Goal: Transaction & Acquisition: Purchase product/service

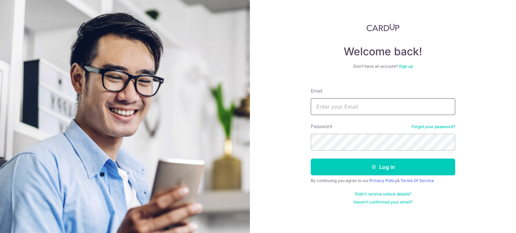
click at [347, 108] on input "Email" at bounding box center [383, 106] width 144 height 17
type input "[EMAIL_ADDRESS][DOMAIN_NAME]"
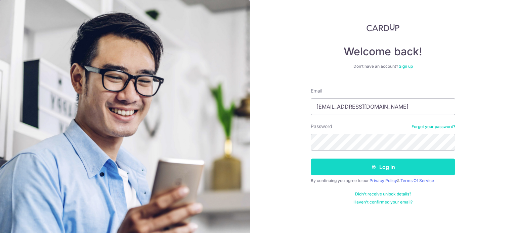
click at [381, 171] on button "Log in" at bounding box center [383, 167] width 144 height 17
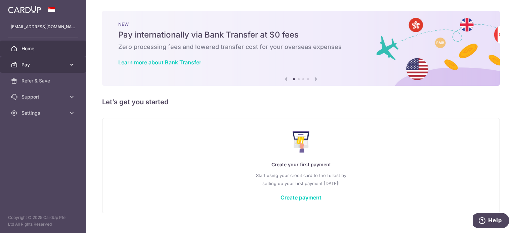
click at [62, 64] on span "Pay" at bounding box center [43, 64] width 44 height 7
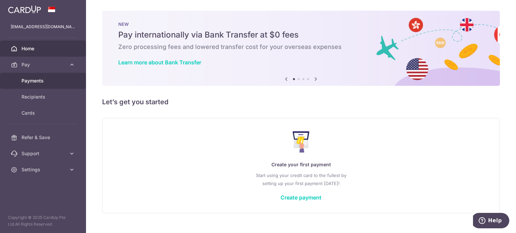
click at [49, 82] on span "Payments" at bounding box center [43, 81] width 44 height 7
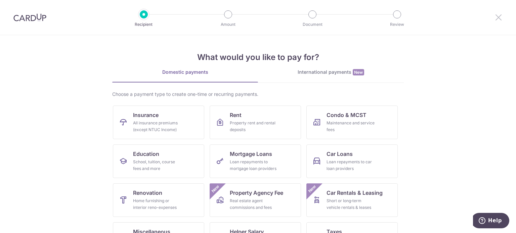
click at [497, 16] on icon at bounding box center [498, 17] width 8 height 8
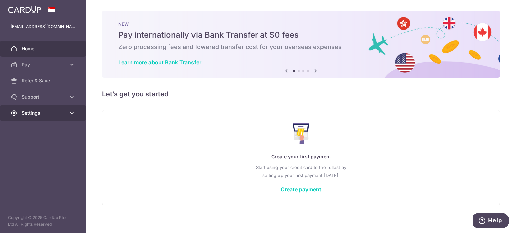
click at [39, 111] on span "Settings" at bounding box center [43, 113] width 44 height 7
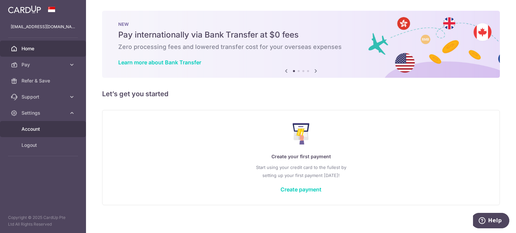
click at [40, 128] on span "Account" at bounding box center [43, 129] width 44 height 7
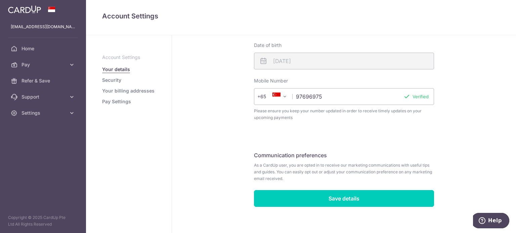
scroll to position [225, 0]
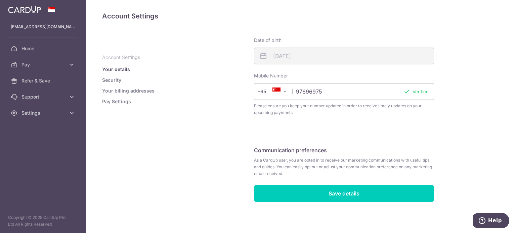
click at [117, 80] on link "Security" at bounding box center [111, 80] width 19 height 7
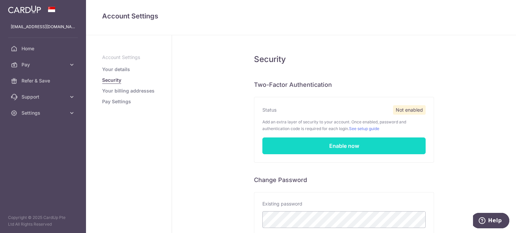
click at [336, 145] on link "Enable now" at bounding box center [343, 146] width 163 height 17
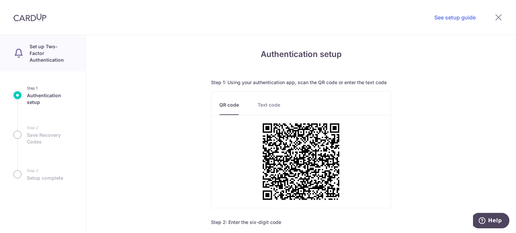
scroll to position [34, 0]
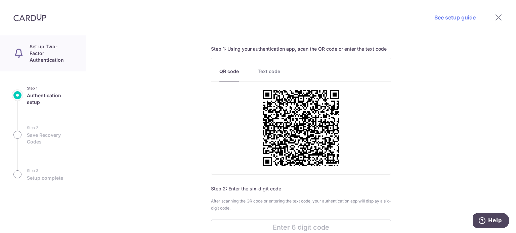
click at [264, 72] on link "Text code" at bounding box center [269, 74] width 22 height 13
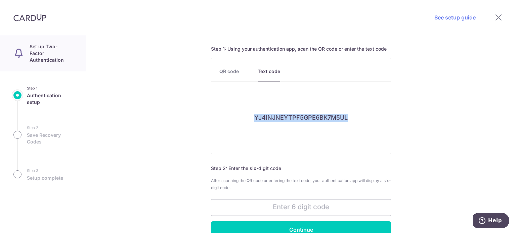
drag, startPoint x: 254, startPoint y: 118, endPoint x: 347, endPoint y: 118, distance: 92.7
click at [347, 118] on div "YJ4INJNEYTPF5GPE6BK7M5UL" at bounding box center [300, 118] width 179 height 40
copy h6 "YJ4INJNEYTPF5GPE6BK7M5UL"
click at [226, 71] on link "QR code" at bounding box center [228, 74] width 19 height 13
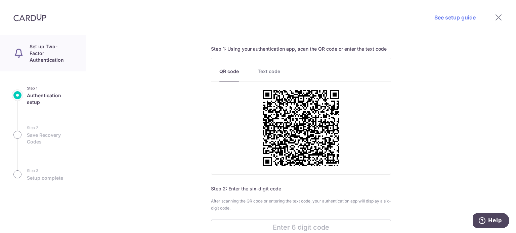
scroll to position [101, 0]
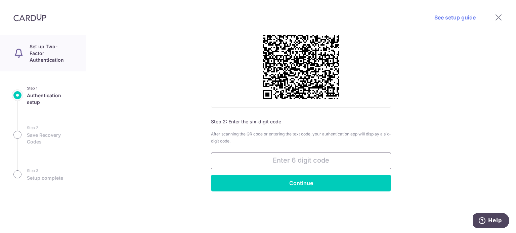
click at [303, 166] on input "text" at bounding box center [301, 161] width 180 height 17
click at [293, 161] on input "text" at bounding box center [301, 161] width 180 height 17
paste input "631503"
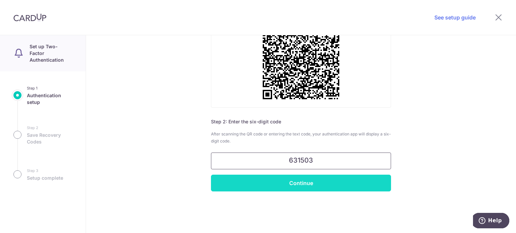
type input "631503"
click at [305, 181] on input "Continue" at bounding box center [301, 183] width 180 height 17
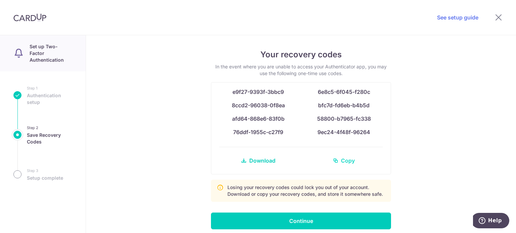
click at [347, 161] on span "Copy" at bounding box center [348, 161] width 14 height 8
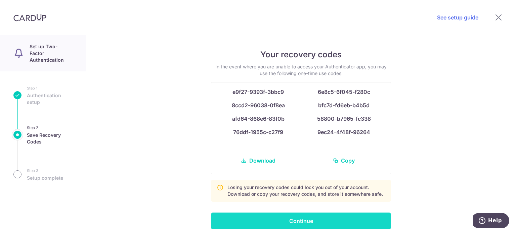
click at [309, 217] on input "Continue" at bounding box center [301, 221] width 180 height 17
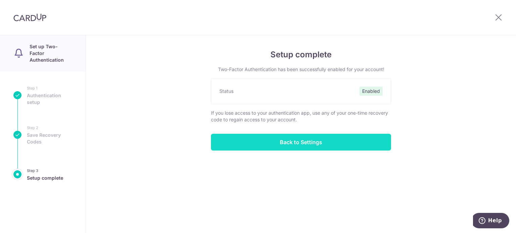
click at [257, 142] on input "Back to Settings" at bounding box center [301, 142] width 180 height 17
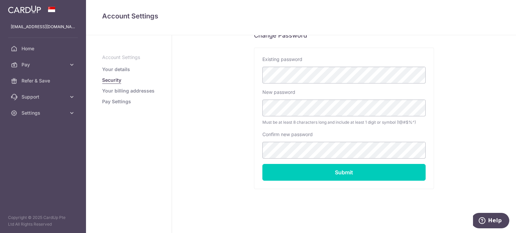
scroll to position [95, 0]
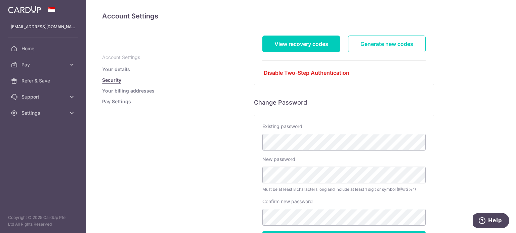
click at [131, 92] on link "Your billing addresses" at bounding box center [128, 91] width 52 height 7
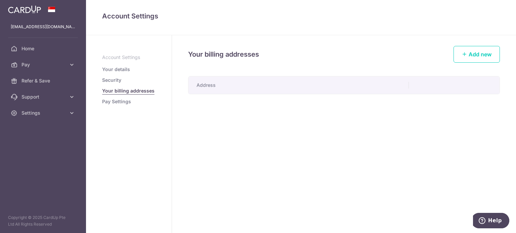
click at [122, 70] on link "Your details" at bounding box center [116, 69] width 28 height 7
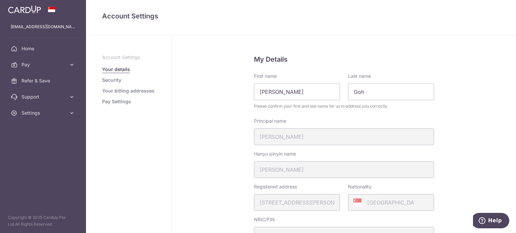
click at [115, 102] on link "Pay Settings" at bounding box center [116, 101] width 29 height 7
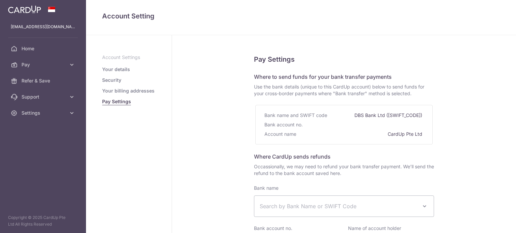
select select
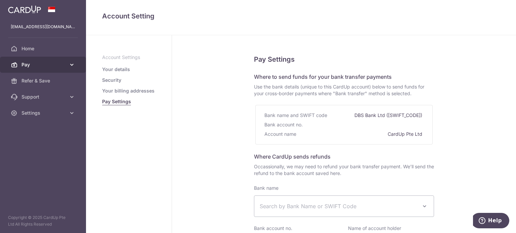
click at [69, 64] on icon at bounding box center [71, 64] width 7 height 7
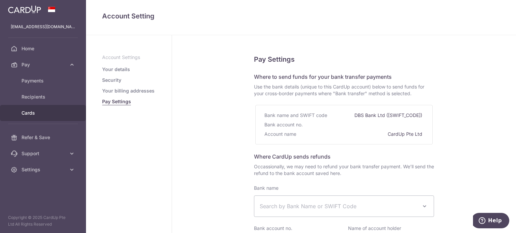
click at [36, 113] on span "Cards" at bounding box center [43, 113] width 44 height 7
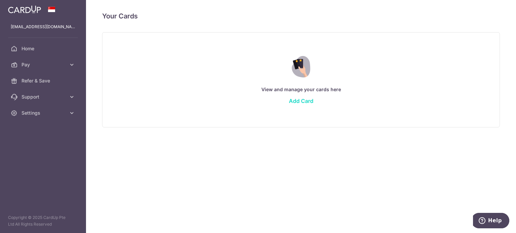
click at [305, 100] on link "Add Card" at bounding box center [301, 101] width 25 height 7
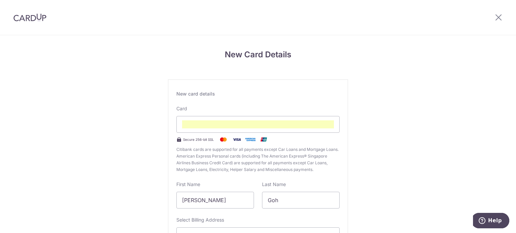
scroll to position [34, 0]
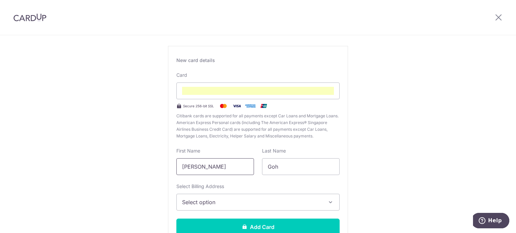
drag, startPoint x: 209, startPoint y: 168, endPoint x: 162, endPoint y: 165, distance: 47.5
click at [162, 165] on div "New Card Details New card details Card Secure 256-bit SSL Citibank cards are su…" at bounding box center [258, 143] width 516 height 282
type input "ALAN"
drag, startPoint x: 286, startPoint y: 169, endPoint x: 241, endPoint y: 165, distance: 45.5
click at [241, 165] on div "First Name ALAN Last Name Goh" at bounding box center [257, 162] width 171 height 28
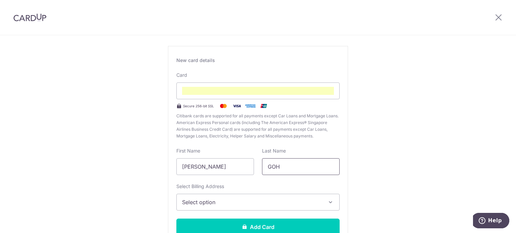
type input "GOH"
drag, startPoint x: 373, startPoint y: 178, endPoint x: 352, endPoint y: 178, distance: 20.8
click at [373, 178] on div "New Card Details New card details Card Secure 256-bit SSL Citibank cards are su…" at bounding box center [258, 143] width 516 height 282
click at [223, 202] on span "Select option" at bounding box center [252, 202] width 140 height 8
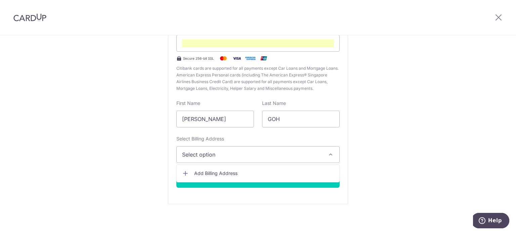
scroll to position [83, 0]
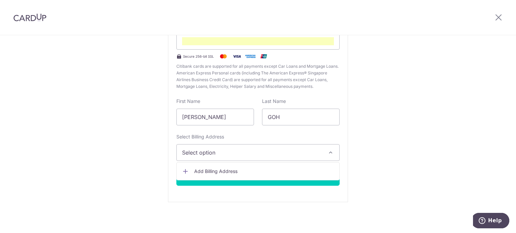
click at [214, 171] on span "Add Billing Address" at bounding box center [264, 171] width 140 height 7
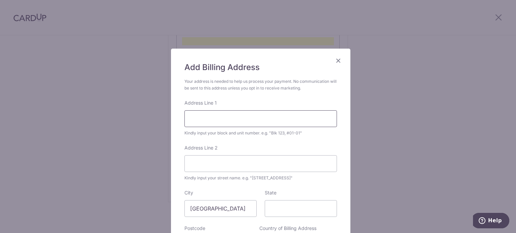
click at [223, 120] on input "Address Line 1" at bounding box center [260, 118] width 152 height 17
type input "22 Jalan Lebat Daun"
type input "Seletar Hills Estate, Singapore"
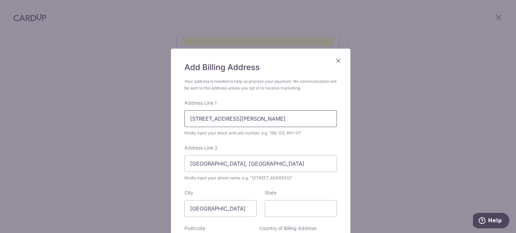
type input "[GEOGRAPHIC_DATA]"
type input "808793"
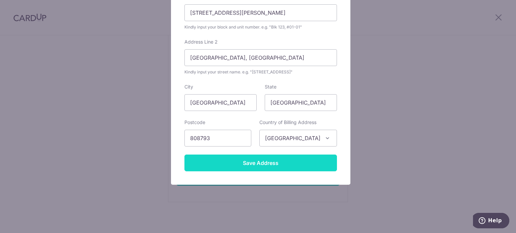
click at [279, 162] on input "Save Address" at bounding box center [260, 163] width 152 height 17
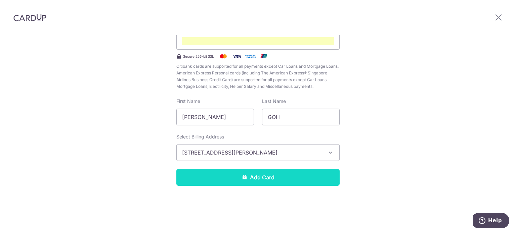
click at [261, 178] on button "Add Card" at bounding box center [257, 177] width 163 height 17
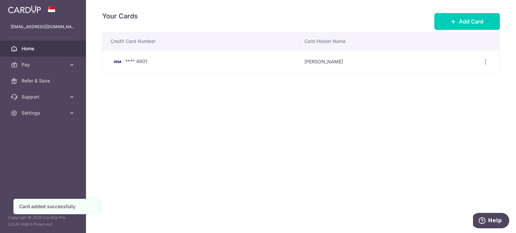
click at [37, 49] on span "Home" at bounding box center [43, 48] width 44 height 7
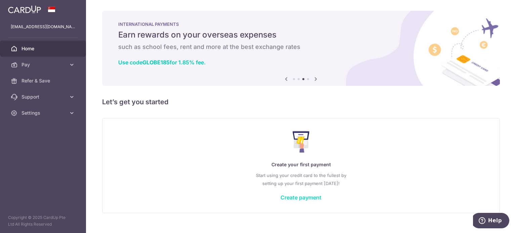
click at [312, 197] on link "Create payment" at bounding box center [300, 197] width 41 height 7
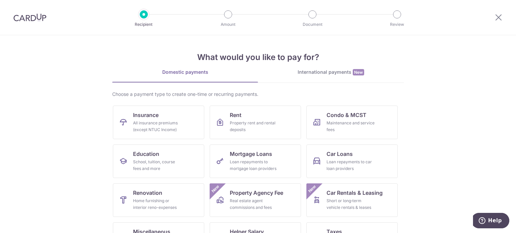
scroll to position [34, 0]
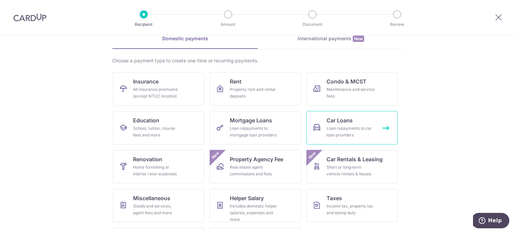
click at [371, 127] on div "Loan repayments to car loan providers" at bounding box center [350, 131] width 48 height 13
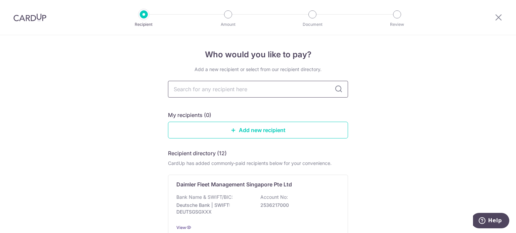
click at [304, 92] on input "text" at bounding box center [258, 89] width 180 height 17
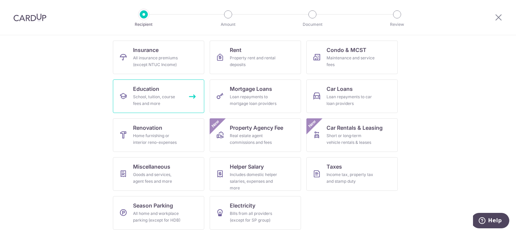
scroll to position [67, 0]
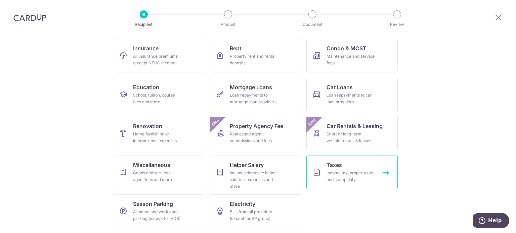
click at [342, 175] on div "Income tax, property tax and stamp duty" at bounding box center [350, 176] width 48 height 13
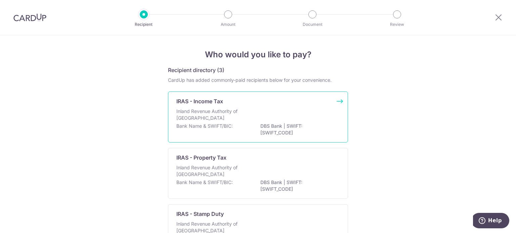
click at [241, 107] on div "IRAS - Income Tax Inland Revenue Authority of [GEOGRAPHIC_DATA] Bank Name & SWI…" at bounding box center [258, 117] width 180 height 51
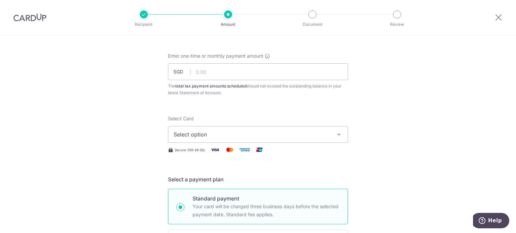
scroll to position [67, 0]
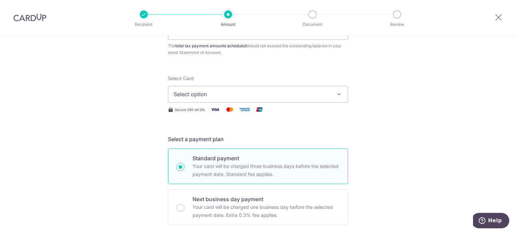
click at [289, 96] on span "Select option" at bounding box center [252, 94] width 156 height 8
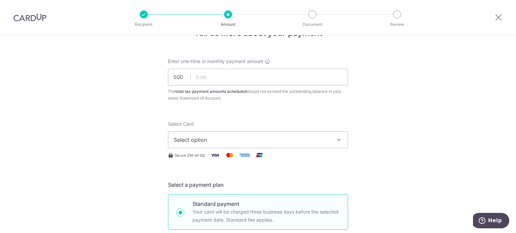
scroll to position [0, 0]
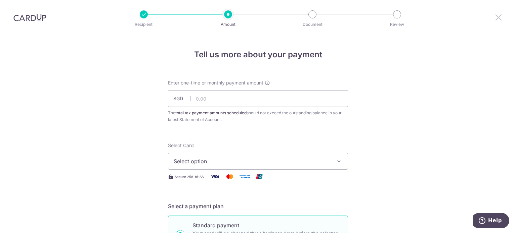
click at [497, 17] on icon at bounding box center [498, 17] width 8 height 8
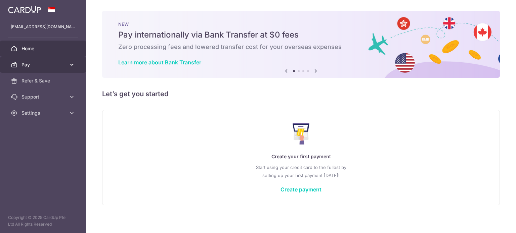
click at [38, 65] on span "Pay" at bounding box center [43, 64] width 44 height 7
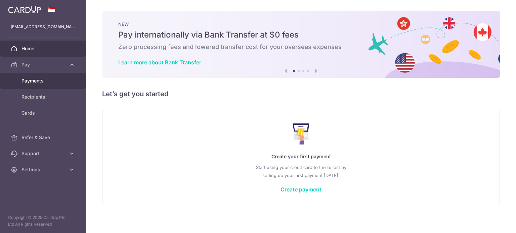
click at [42, 83] on span "Payments" at bounding box center [43, 81] width 44 height 7
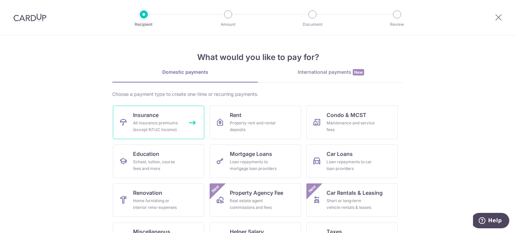
click at [146, 116] on span "Insurance" at bounding box center [146, 115] width 26 height 8
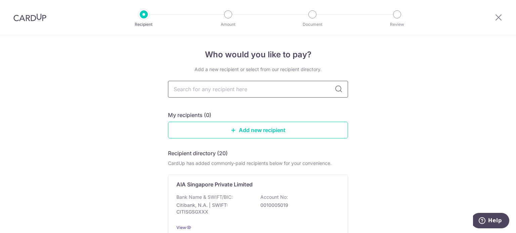
click at [227, 89] on input "text" at bounding box center [258, 89] width 180 height 17
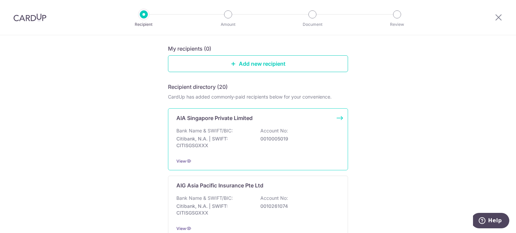
scroll to position [67, 0]
click at [283, 141] on div "Bank Name & SWIFT/BIC: Citibank, N.A. | SWIFT: CITISGSGXXX Account No: 00100050…" at bounding box center [257, 139] width 163 height 25
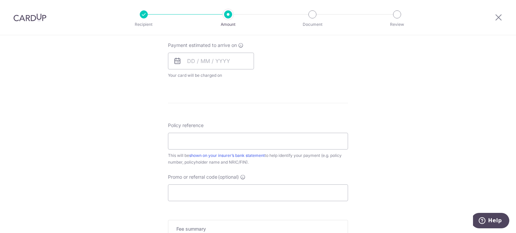
scroll to position [336, 0]
